Goal: Browse casually

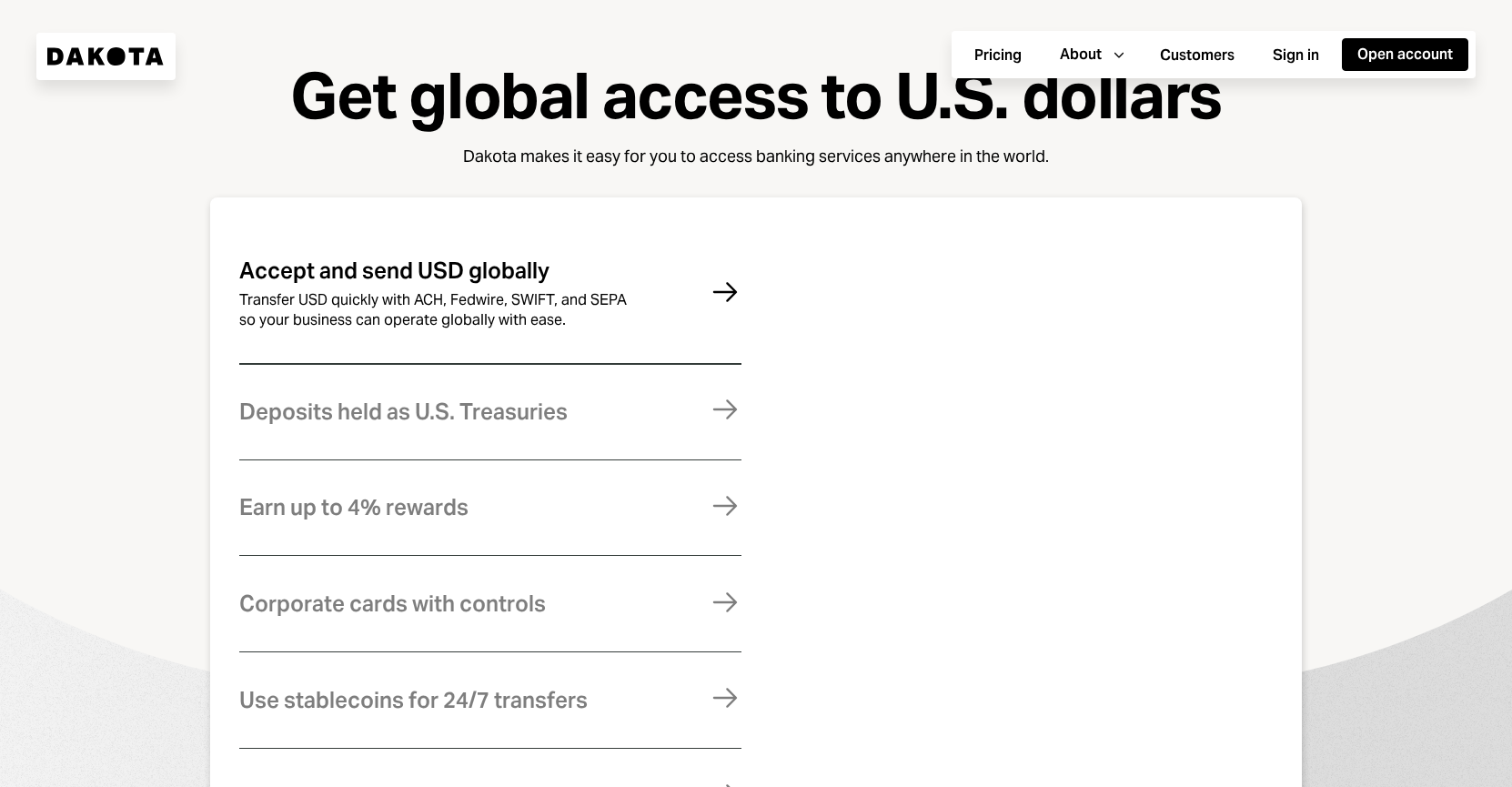
scroll to position [949, 0]
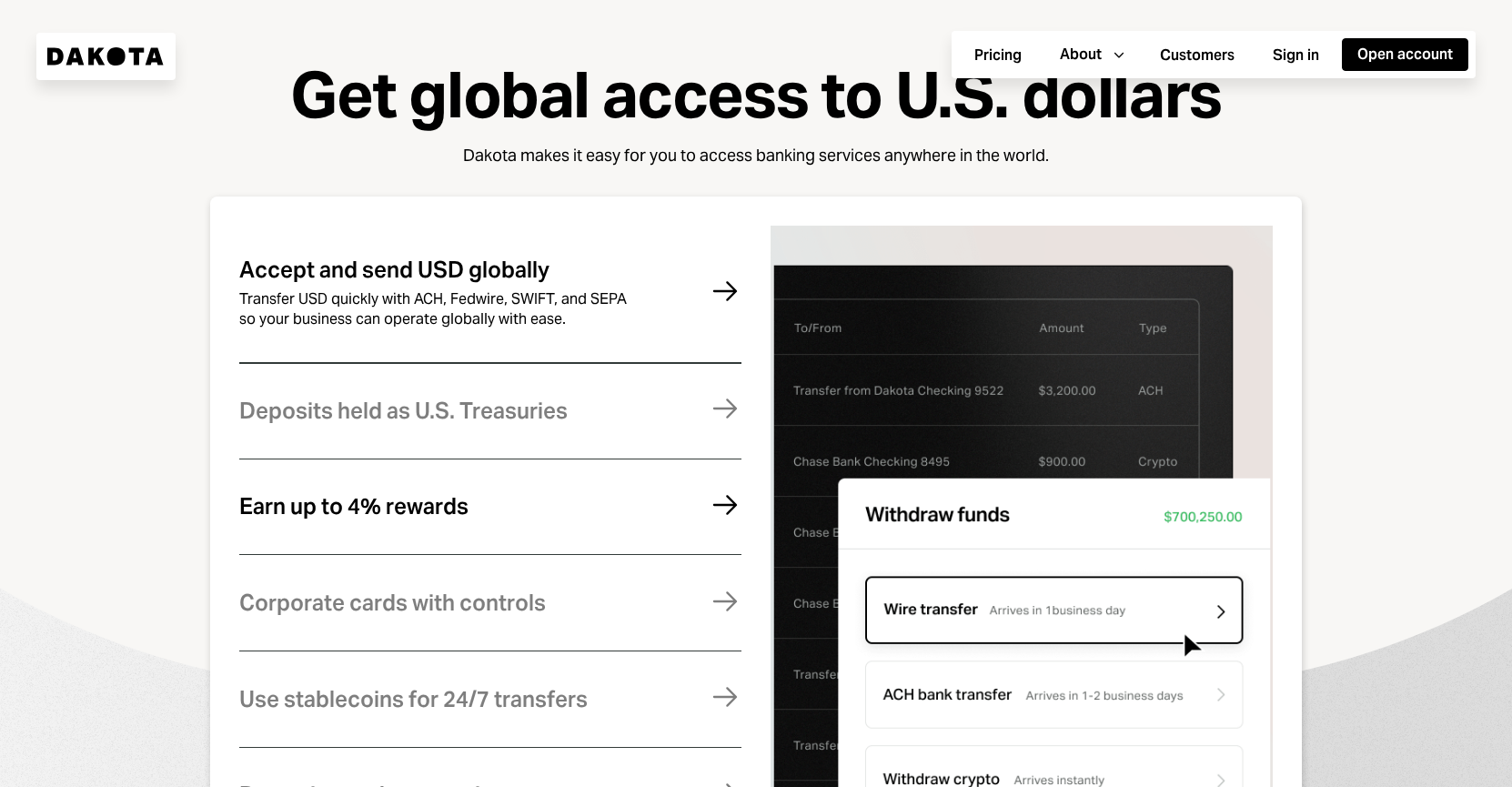
click at [575, 513] on div "Earn up to 4% rewards Earn rewards on your Dakota balance. For higher returns, …" at bounding box center [490, 507] width 502 height 89
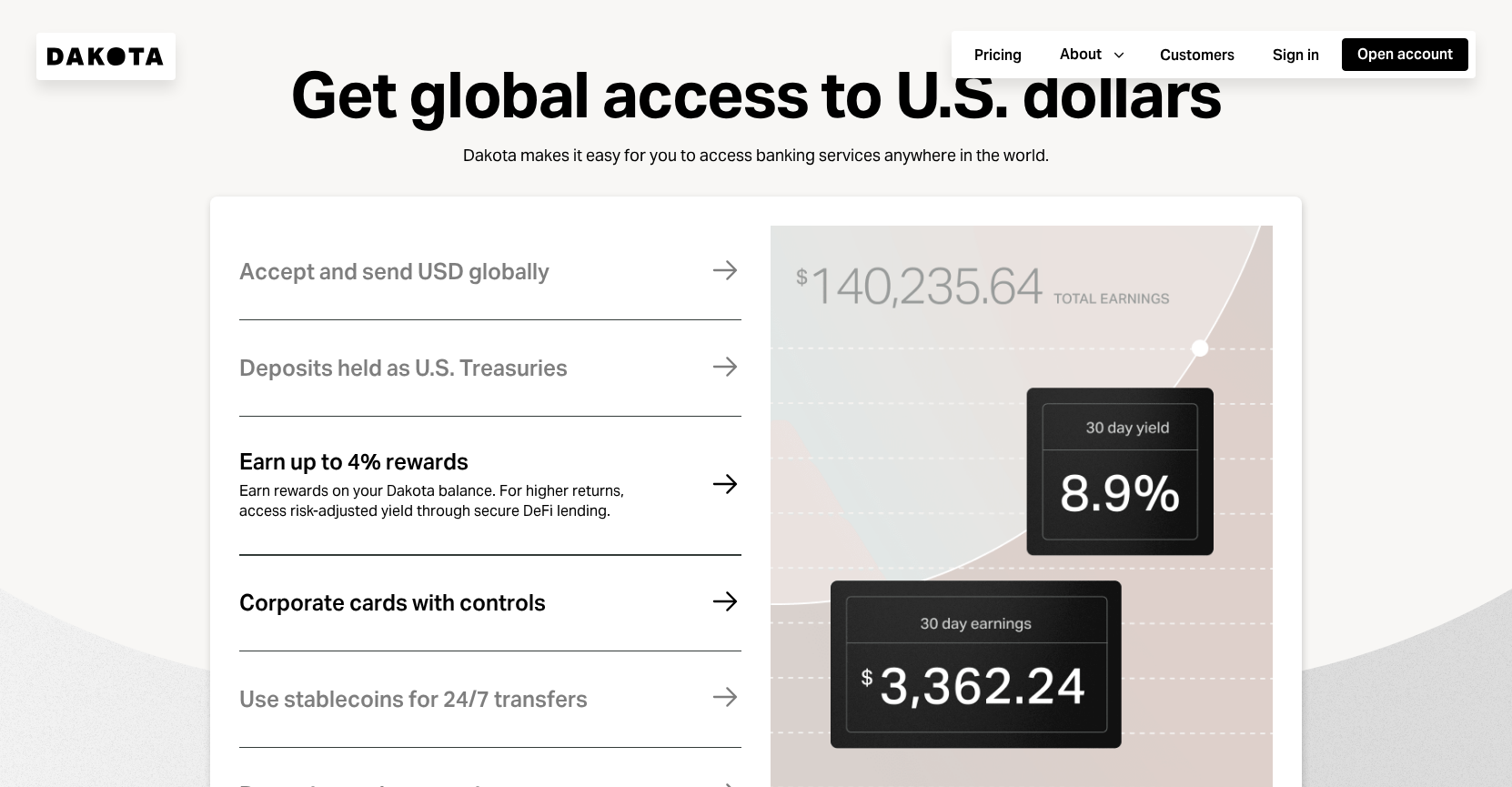
click at [577, 629] on div "Corporate cards with controls Manage expenses effortlessly with virtual and phy…" at bounding box center [490, 602] width 502 height 89
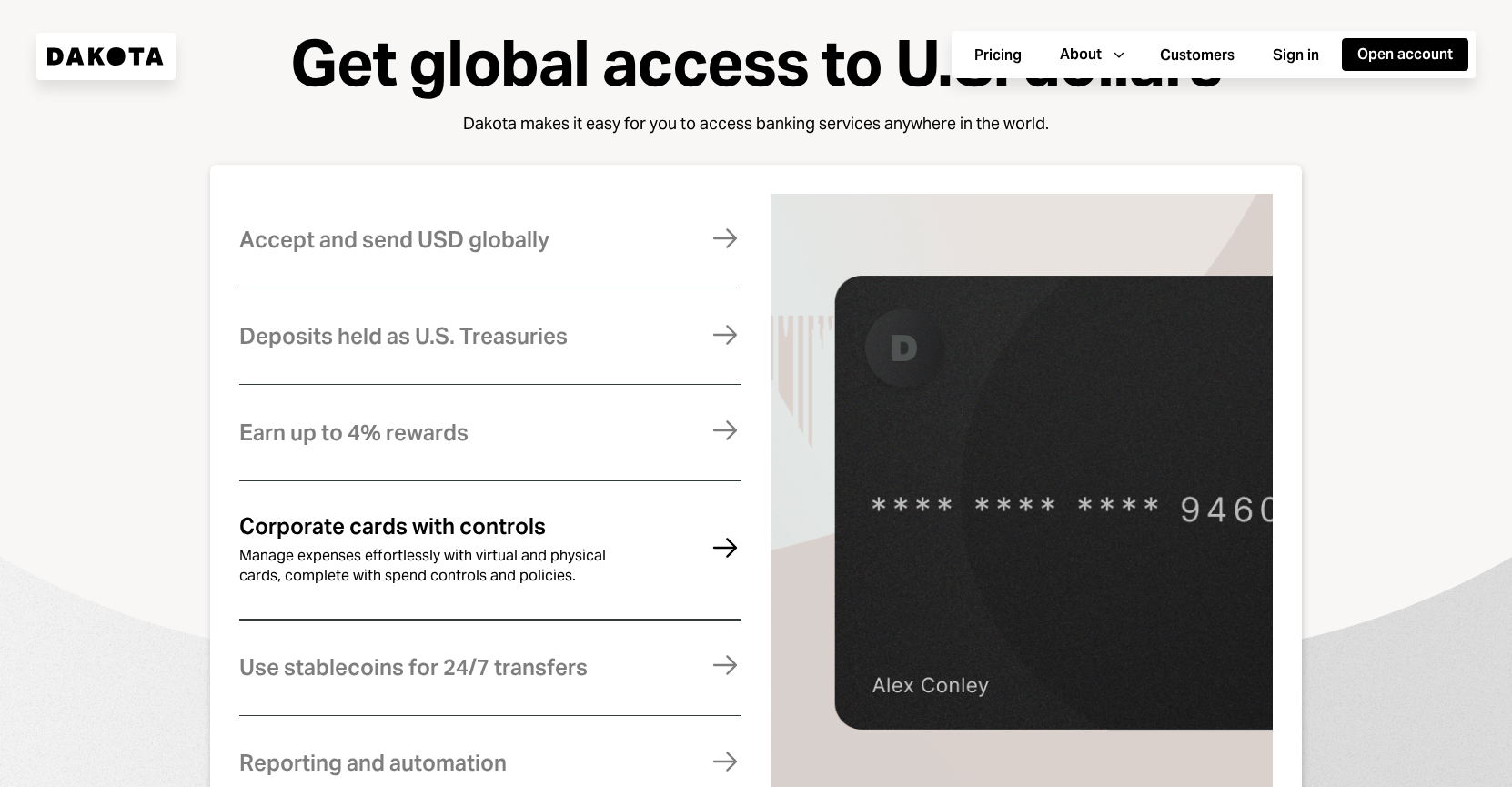
scroll to position [985, 0]
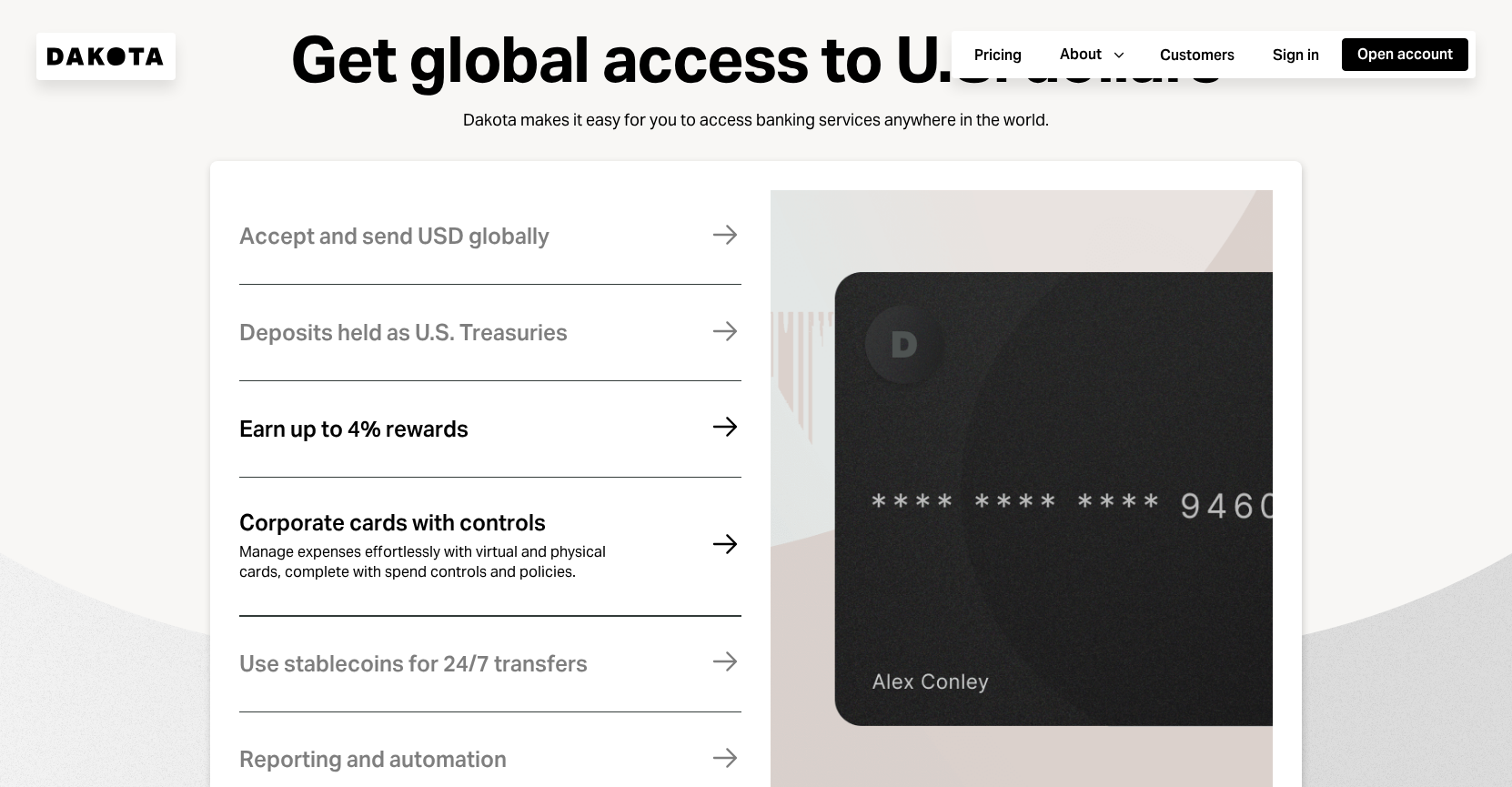
click at [673, 442] on div "Earn up to 4% rewards Earn rewards on your Dakota balance. For higher returns, …" at bounding box center [490, 429] width 502 height 89
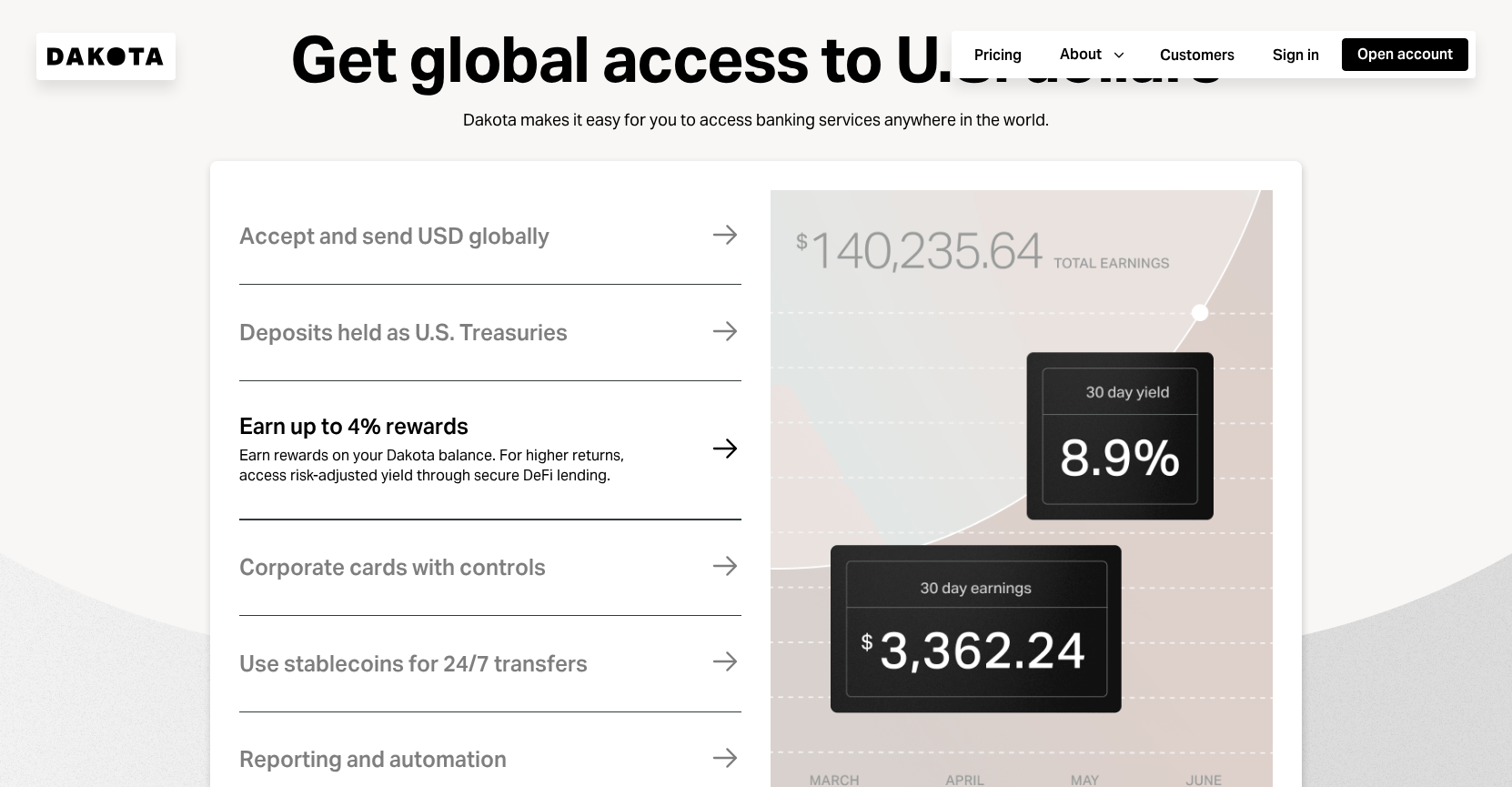
click at [697, 132] on div "Dakota makes it easy for you to access banking services anywhere in the world." at bounding box center [756, 120] width 586 height 23
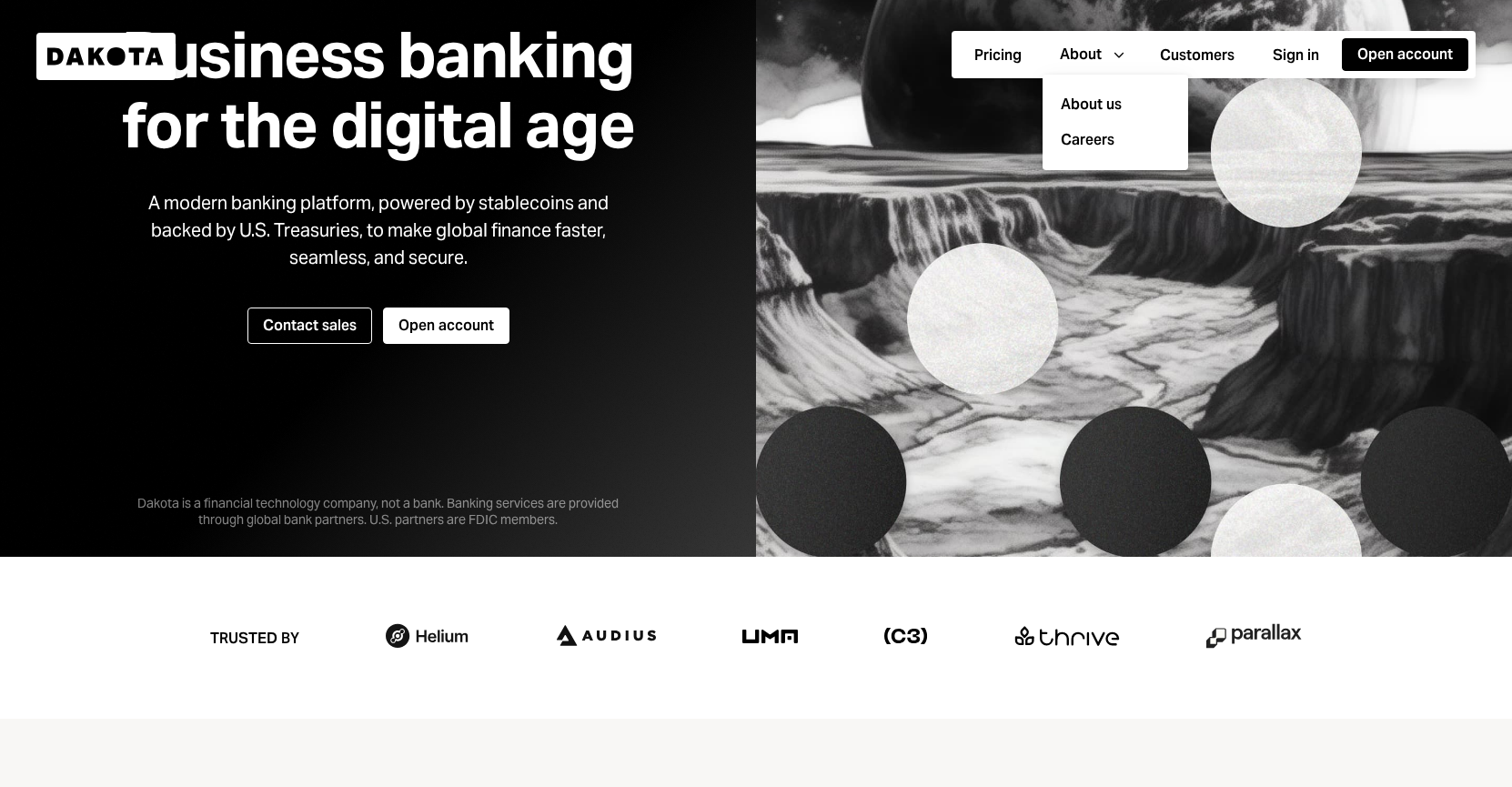
scroll to position [0, 0]
